Goal: Transaction & Acquisition: Download file/media

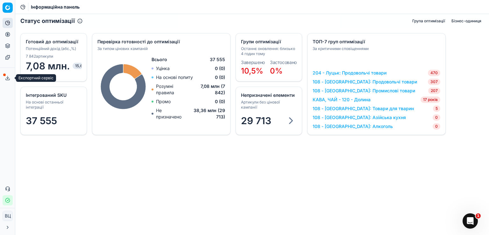
click at [4, 77] on button "Експортний сервіс" at bounding box center [8, 78] width 10 height 10
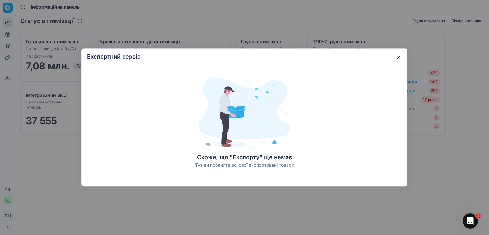
click at [398, 56] on button "button" at bounding box center [398, 58] width 8 height 8
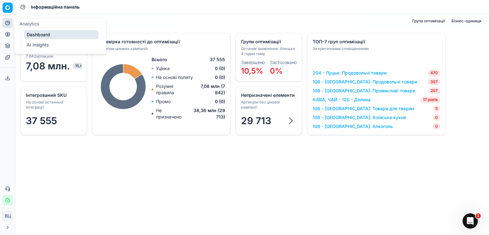
click at [7, 23] on icon at bounding box center [7, 22] width 5 height 5
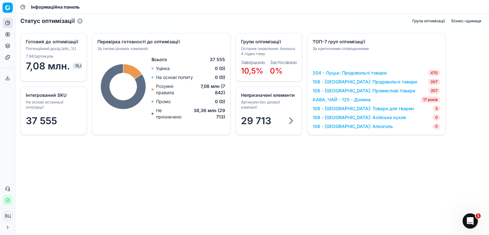
click at [345, 126] on font "108 - [GEOGRAPHIC_DATA]: Алкоголь" at bounding box center [353, 126] width 80 height 5
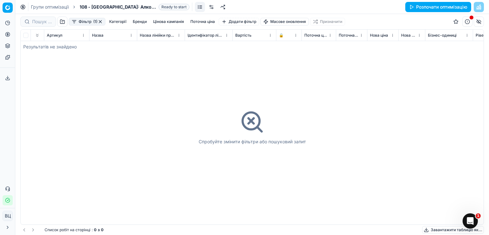
click at [99, 21] on div "Фільтр (1)" at bounding box center [87, 22] width 37 height 8
click at [100, 21] on button "button" at bounding box center [100, 21] width 5 height 5
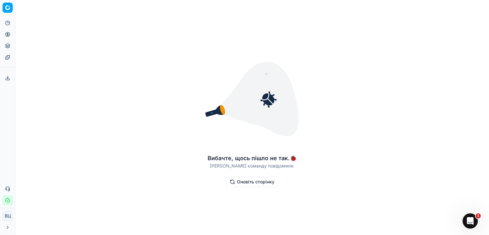
click at [232, 181] on button "Оновіть сторінку" at bounding box center [252, 182] width 53 height 10
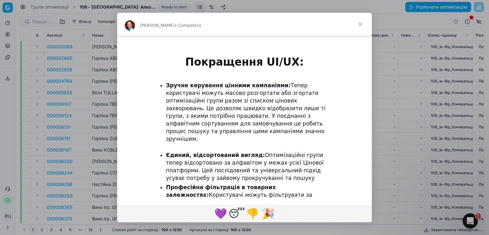
scroll to position [664, 0]
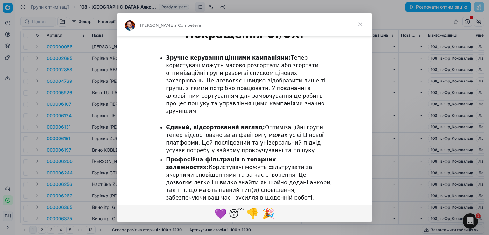
click at [237, 211] on font "Читати далі..." at bounding box center [244, 214] width 39 height 6
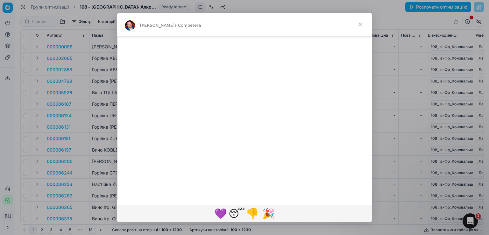
click at [359, 22] on span "Закрити" at bounding box center [360, 24] width 23 height 23
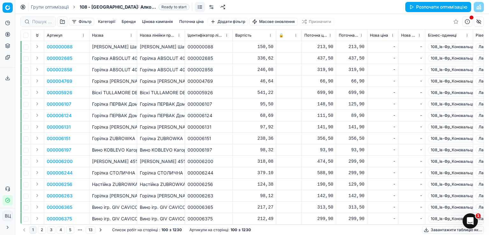
click at [448, 7] on font "Розпочати оптимізацію" at bounding box center [441, 6] width 51 height 5
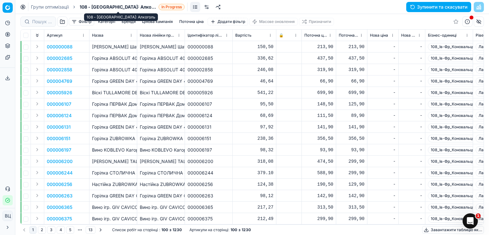
click at [139, 6] on span "108 - [GEOGRAPHIC_DATA]: Алкоголь" at bounding box center [118, 7] width 76 height 6
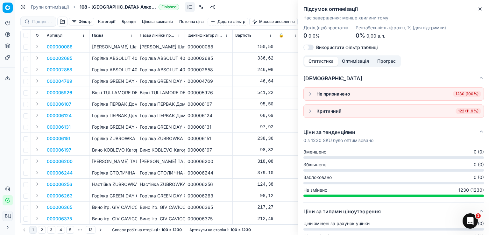
click at [312, 113] on button "button" at bounding box center [310, 111] width 8 height 8
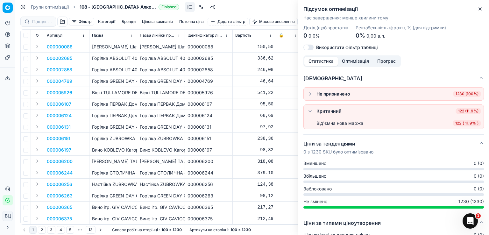
click at [405, 127] on li "Від'ємна нова маржа 122 ( 11,9% )" at bounding box center [394, 122] width 180 height 11
click at [453, 126] on li "Від'ємна нова маржа 122 ( 11,9% )" at bounding box center [394, 122] width 180 height 11
click at [455, 124] on font "122" at bounding box center [458, 123] width 6 height 5
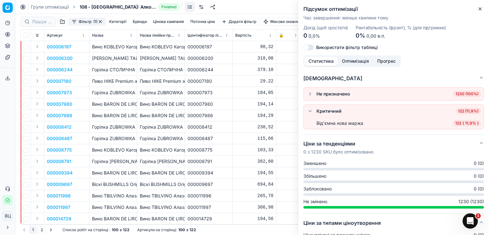
click at [189, 67] on font "000006244" at bounding box center [201, 69] width 26 height 5
click at [482, 7] on icon "button" at bounding box center [480, 8] width 5 height 5
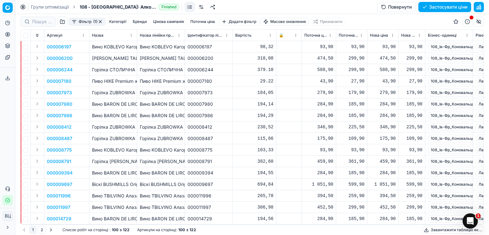
drag, startPoint x: 165, startPoint y: 97, endPoint x: 480, endPoint y: 5, distance: 328.2
click at [480, 5] on button "button" at bounding box center [479, 7] width 10 height 10
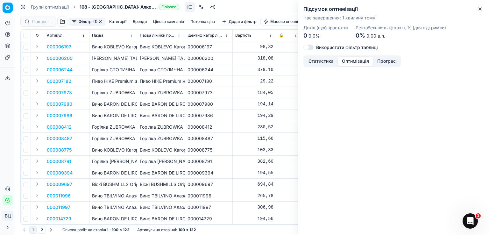
click at [360, 60] on font "Оптимізація" at bounding box center [355, 60] width 27 height 5
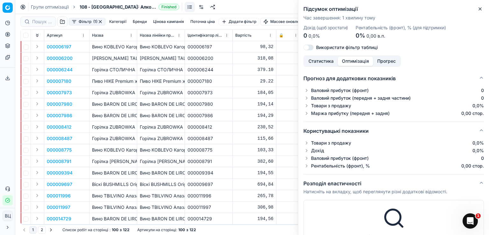
scroll to position [135, 0]
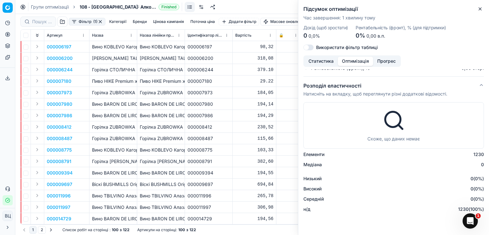
click at [220, 119] on td "000007986" at bounding box center [209, 115] width 48 height 11
click at [466, 218] on icon "Відкрити Intercom Messenger" at bounding box center [469, 220] width 11 height 11
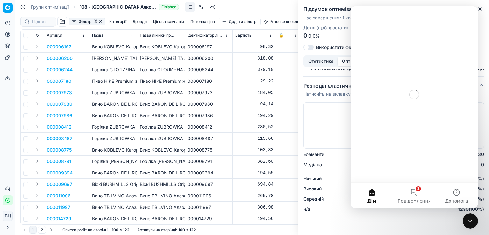
scroll to position [0, 0]
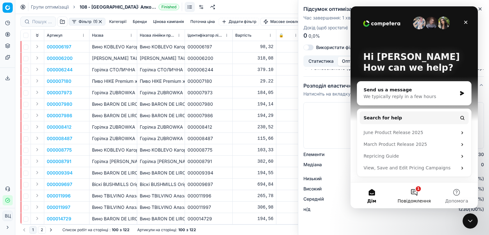
click at [418, 191] on button "1 Повідомлення" at bounding box center [414, 195] width 42 height 25
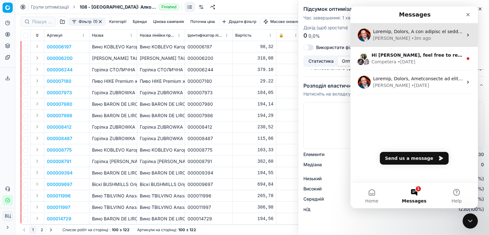
click at [444, 36] on div "Dmitriy • 3m ago" at bounding box center [418, 38] width 90 height 7
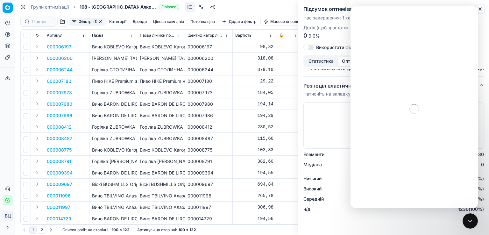
click at [480, 7] on icon "button" at bounding box center [480, 8] width 5 height 5
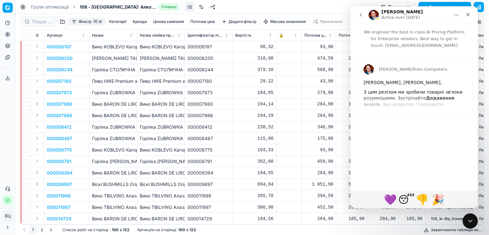
click at [418, 103] on div "Dmitriy from Competera Вітаємо, Віктор, З цим релізом ми зробили товарні зв'язк…" at bounding box center [414, 85] width 117 height 57
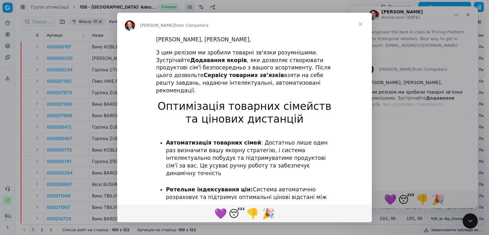
click at [362, 22] on span "Close" at bounding box center [360, 24] width 23 height 23
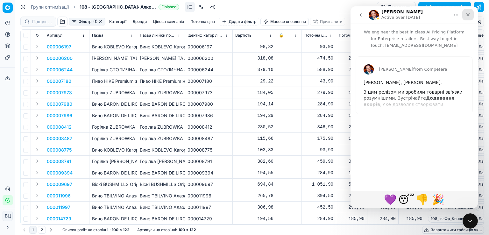
click at [466, 16] on icon "Close" at bounding box center [467, 14] width 5 height 5
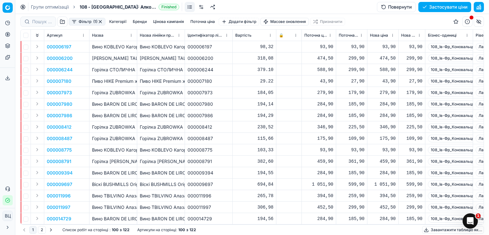
click at [453, 5] on font "Застосувати ціни" at bounding box center [448, 6] width 38 height 5
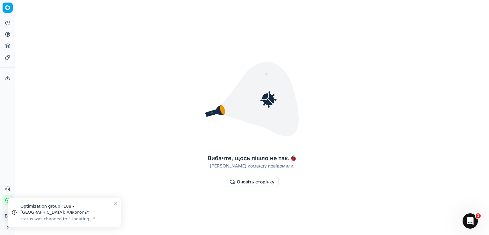
click at [257, 182] on font "Оновіть сторінку" at bounding box center [256, 181] width 38 height 5
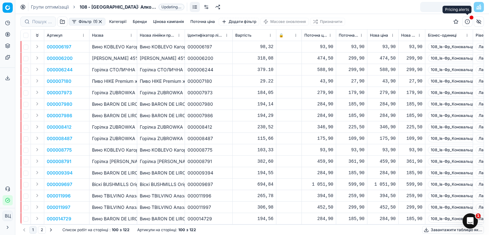
click at [466, 21] on button "button" at bounding box center [467, 22] width 10 height 10
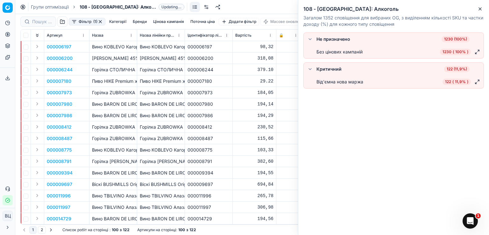
click at [340, 54] on font "Без цінових кампаній" at bounding box center [339, 51] width 46 height 5
click at [337, 39] on font "Не призначено" at bounding box center [333, 38] width 34 height 5
click at [455, 51] on span "1230 ( 100% )" at bounding box center [455, 52] width 31 height 6
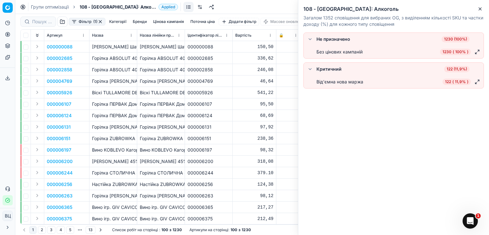
click at [453, 40] on font "1230 (100%)" at bounding box center [455, 39] width 23 height 5
click at [480, 7] on icon "button" at bounding box center [480, 8] width 5 height 5
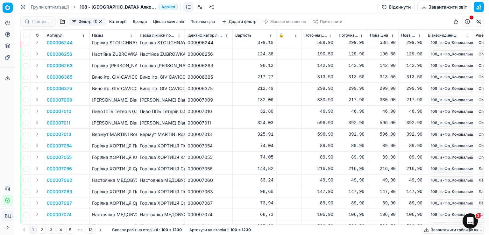
scroll to position [85, 0]
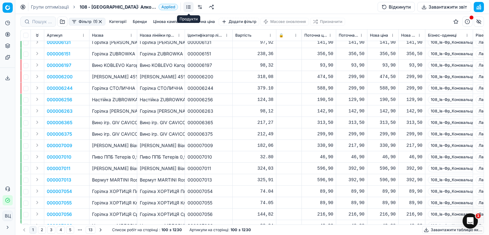
click at [190, 6] on link at bounding box center [188, 7] width 10 height 10
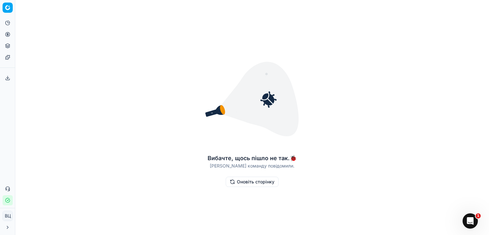
drag, startPoint x: 17, startPoint y: 3, endPoint x: 67, endPoint y: 39, distance: 61.4
click at [49, 18] on div "Вибачте, щось пішло не так. 🐞 Нашу команду повідомили. Оновіть сторінку" at bounding box center [252, 118] width 474 height 230
click at [264, 186] on button "Оновіть сторінку" at bounding box center [252, 182] width 53 height 10
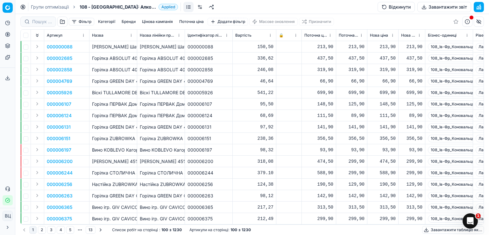
click at [447, 7] on font "Завантажити звіт" at bounding box center [447, 6] width 39 height 5
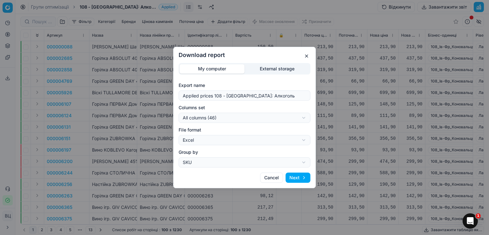
click at [298, 180] on button "Next" at bounding box center [298, 178] width 25 height 10
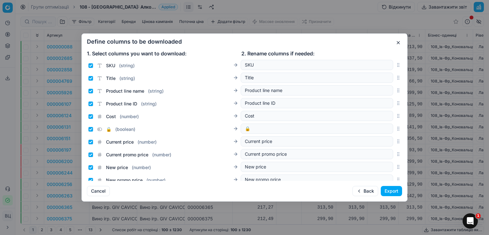
click at [392, 189] on button "Export" at bounding box center [391, 191] width 21 height 10
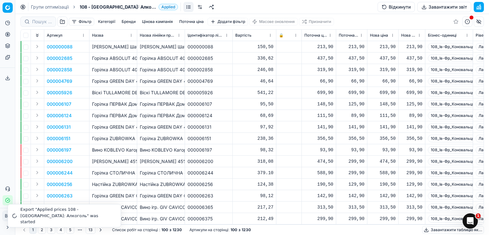
click at [65, 217] on div "Export "Applied prices 108 - [GEOGRAPHIC_DATA]: Алкоголь" was started" at bounding box center [66, 215] width 93 height 19
click at [66, 216] on div "Export "Applied prices 108 - [GEOGRAPHIC_DATA]: Алкоголь" was finished" at bounding box center [66, 212] width 93 height 19
click at [457, 6] on font "Завантажити звіт" at bounding box center [447, 6] width 39 height 5
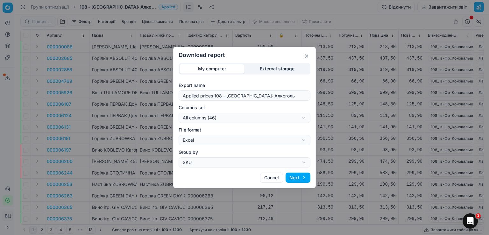
click at [279, 67] on div "Download report My computer External storage Export name Applied prices 108 - […" at bounding box center [244, 117] width 489 height 235
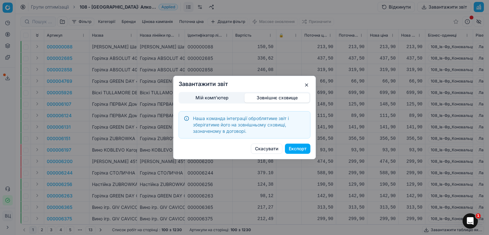
click at [211, 97] on div "Мій комп'ютер Зовнішнє сховище Наша команда інтеграції оброблятиме звіт і збері…" at bounding box center [245, 115] width 132 height 46
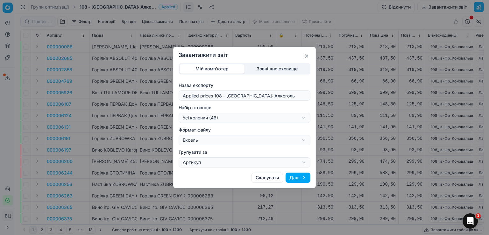
click at [284, 116] on div "Завантажити звіт Мій комп'ютер Зовнішнє сховище Назва експорту Applied prices 1…" at bounding box center [244, 117] width 489 height 235
click at [286, 138] on div "Завантажити звіт Мій комп'ютер Зовнішнє сховище Назва експорту Applied prices 1…" at bounding box center [244, 117] width 489 height 235
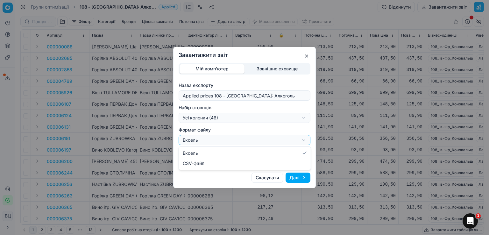
click at [286, 138] on div "Завантажити звіт Мій комп'ютер Зовнішнє сховище Назва експорту Applied prices 1…" at bounding box center [244, 117] width 489 height 235
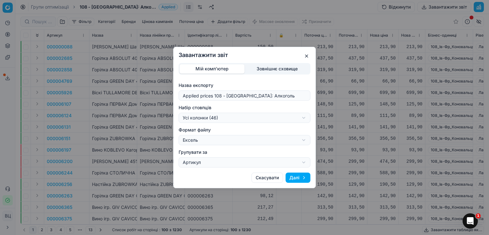
click at [273, 159] on div "Завантажити звіт Мій комп'ютер Зовнішнє сховище Назва експорту Applied prices 1…" at bounding box center [244, 117] width 489 height 235
click at [304, 179] on button "Далі" at bounding box center [298, 178] width 25 height 10
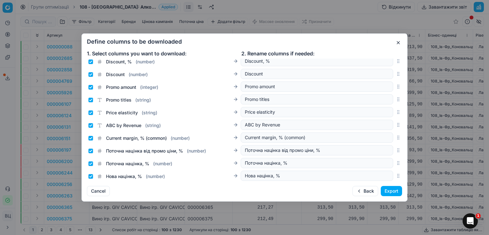
scroll to position [464, 0]
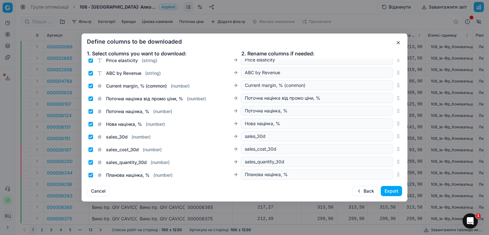
click at [387, 195] on button "Export" at bounding box center [391, 191] width 21 height 10
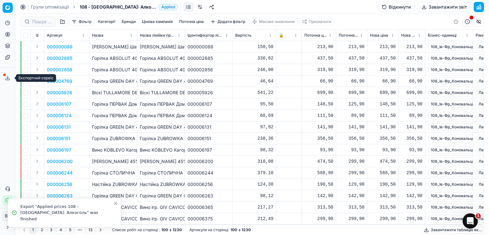
click at [7, 78] on polyline at bounding box center [8, 78] width 2 height 1
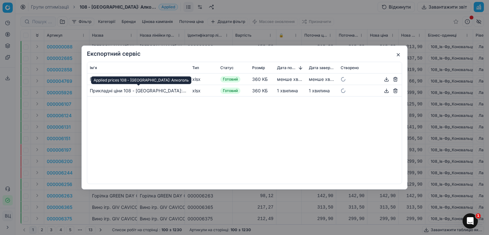
click at [157, 92] on font "Прикладні ціни 108 - [GEOGRAPHIC_DATA]: Алкоголь" at bounding box center [147, 90] width 114 height 5
click at [151, 93] on div "Прикладні ціни 108 - [GEOGRAPHIC_DATA]: Алкоголь" at bounding box center [138, 91] width 97 height 6
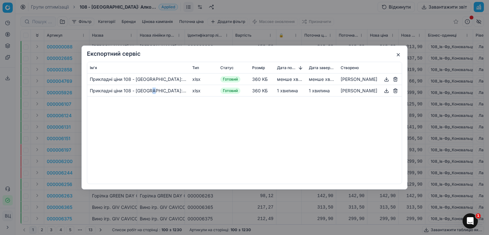
click at [387, 91] on button "button" at bounding box center [387, 91] width 8 height 8
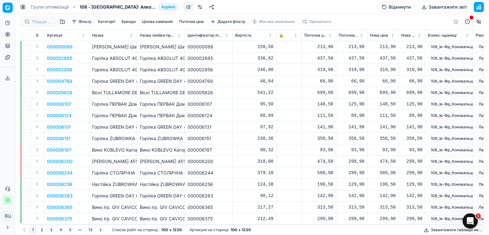
click at [121, 126] on font "Горілка GREEN DAY 40%/ 0,5л" at bounding box center [125, 126] width 66 height 5
drag, startPoint x: 122, startPoint y: 124, endPoint x: 163, endPoint y: 130, distance: 41.9
click at [124, 124] on p "Горілка GREEN DAY 40%/ 0,5л" at bounding box center [113, 127] width 42 height 6
click at [66, 107] on p "000006107" at bounding box center [59, 104] width 25 height 6
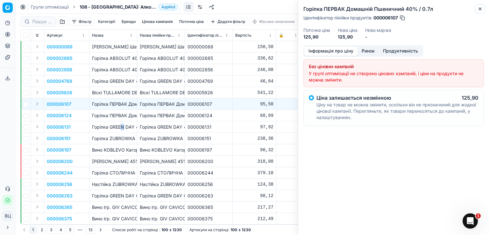
click at [480, 7] on icon "button" at bounding box center [480, 8] width 5 height 5
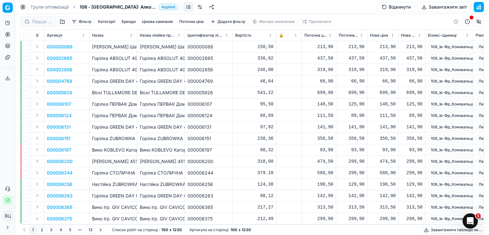
click at [84, 113] on td "000006124" at bounding box center [66, 115] width 45 height 11
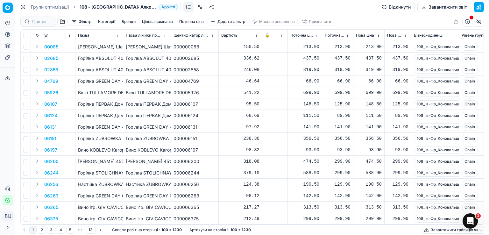
scroll to position [0, 0]
